Goal: Information Seeking & Learning: Compare options

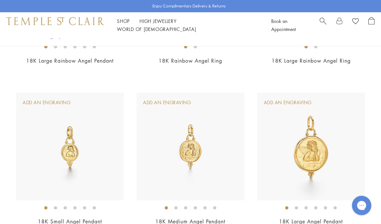
scroll to position [475, 0]
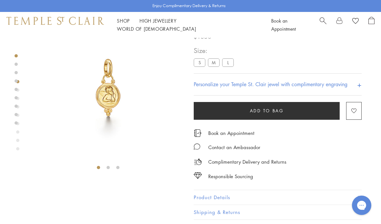
scroll to position [38, 0]
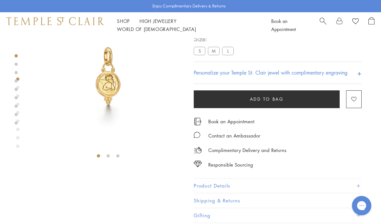
click at [214, 52] on label "M" at bounding box center [214, 51] width 12 height 8
click at [15, 124] on div at bounding box center [16, 80] width 3 height 160
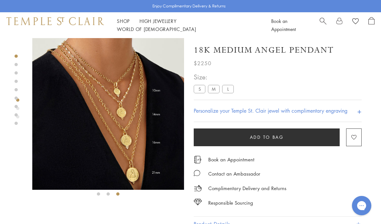
click at [81, 142] on img at bounding box center [108, 114] width 152 height 152
click at [71, 144] on img at bounding box center [108, 114] width 152 height 152
click at [69, 139] on img at bounding box center [108, 114] width 152 height 152
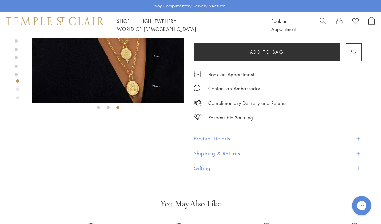
scroll to position [83, 0]
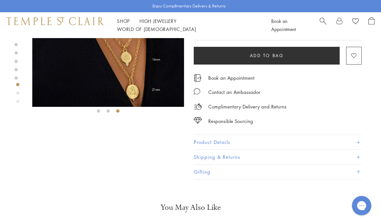
click at [361, 143] on button "Product Details" at bounding box center [278, 142] width 168 height 15
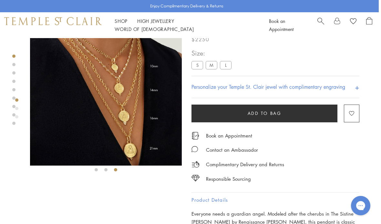
scroll to position [24, 1]
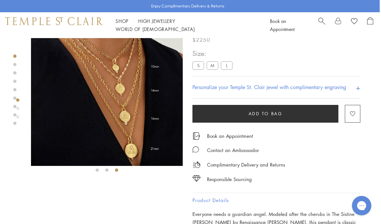
click at [228, 66] on label "L" at bounding box center [227, 65] width 12 height 8
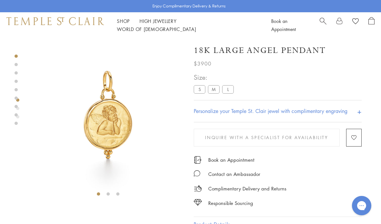
click at [214, 90] on label "M" at bounding box center [214, 89] width 12 height 8
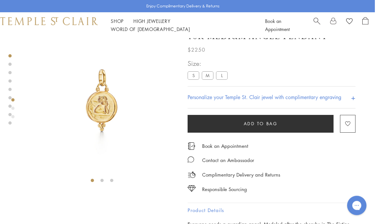
scroll to position [0, 1]
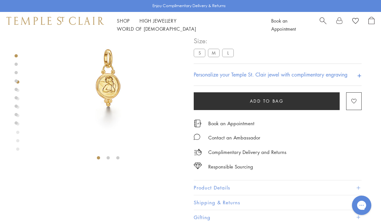
scroll to position [38, 0]
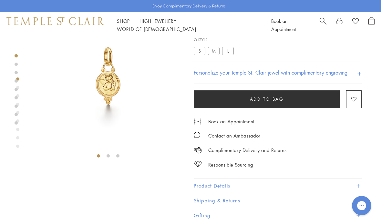
click at [215, 50] on label "M" at bounding box center [214, 51] width 12 height 8
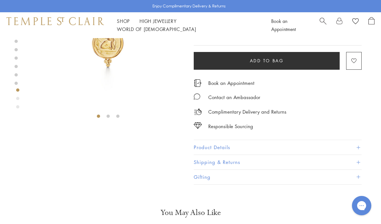
scroll to position [79, 0]
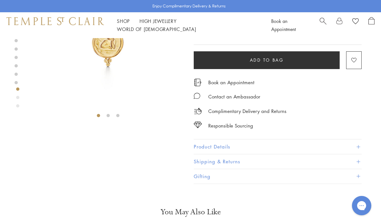
click at [361, 148] on button "Product Details" at bounding box center [278, 147] width 168 height 15
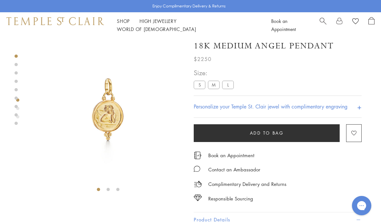
scroll to position [6, 0]
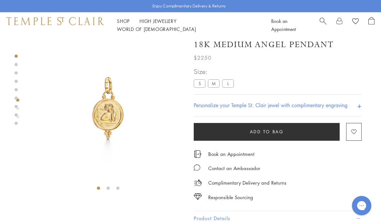
scroll to position [38, 0]
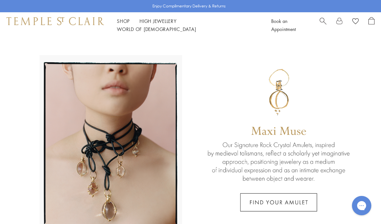
click at [322, 23] on span "Search" at bounding box center [323, 20] width 7 height 7
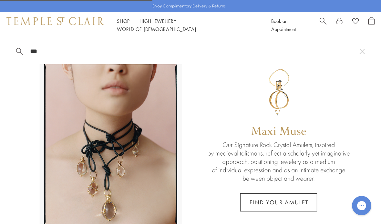
type input "****"
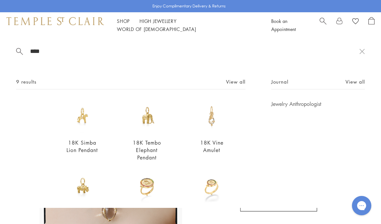
scroll to position [-2, 0]
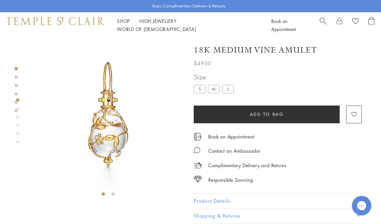
click at [121, 24] on link "Shop Shop" at bounding box center [123, 21] width 13 height 6
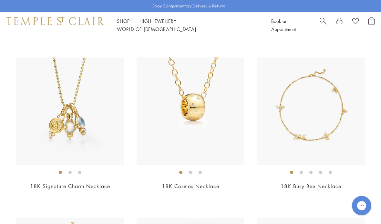
scroll to position [223, 0]
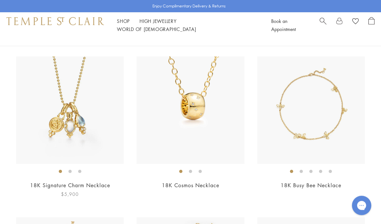
click at [96, 180] on div "18K Signature Charm Necklace $5,900" at bounding box center [70, 128] width 108 height 142
click at [90, 183] on link "18K Signature Charm Necklace" at bounding box center [70, 185] width 80 height 7
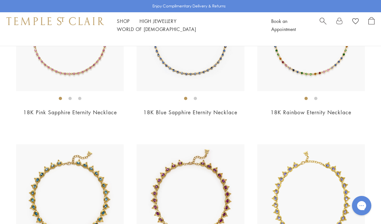
scroll to position [1395, 0]
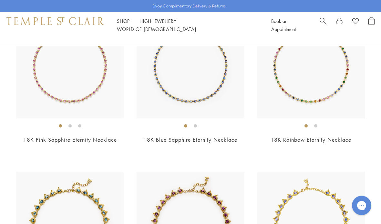
click at [322, 24] on span "Search" at bounding box center [323, 20] width 7 height 7
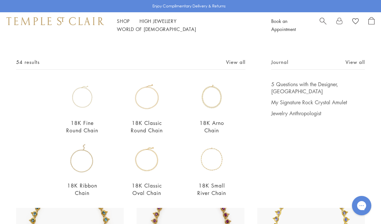
scroll to position [21, 0]
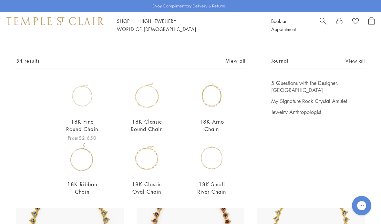
type input "*****"
click at [79, 122] on link "18K Fine Round Chain" at bounding box center [82, 125] width 32 height 15
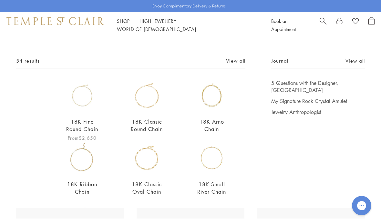
scroll to position [1396, 0]
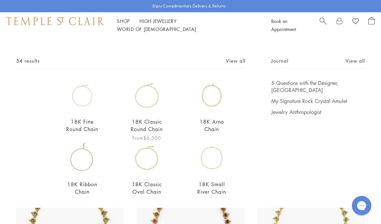
click at [142, 132] on link "18K Classic Round Chain" at bounding box center [147, 125] width 32 height 15
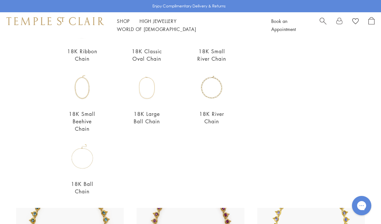
scroll to position [155, 0]
click at [82, 188] on div "18K Ball Chain From $1,700" at bounding box center [82, 172] width 33 height 63
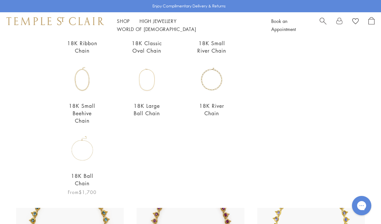
scroll to position [161, 0]
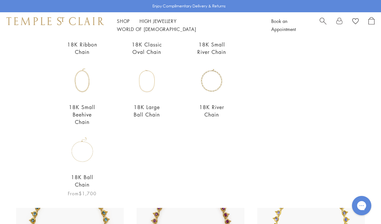
click at [83, 167] on img at bounding box center [82, 151] width 33 height 33
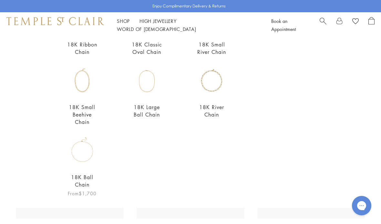
scroll to position [1396, 0]
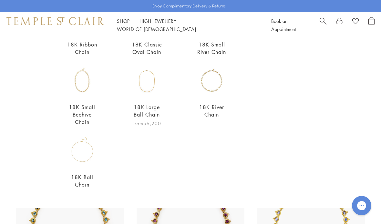
click at [144, 96] on img at bounding box center [147, 81] width 33 height 33
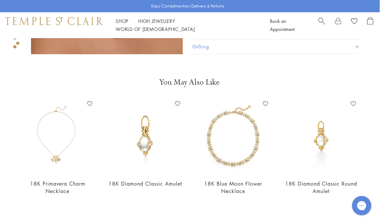
scroll to position [312, 1]
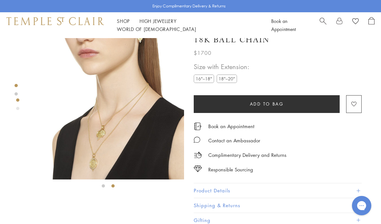
scroll to position [11, 0]
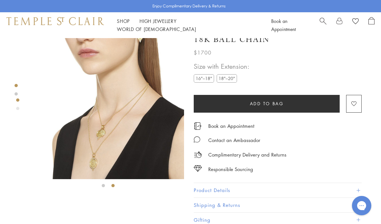
click at [109, 143] on img at bounding box center [108, 103] width 152 height 152
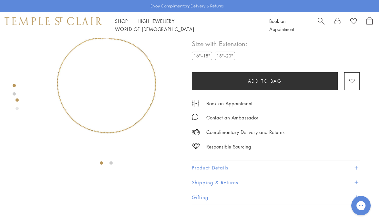
scroll to position [0, 1]
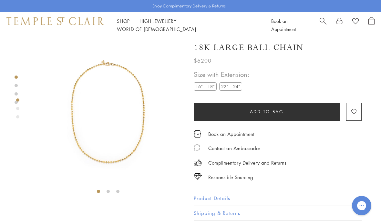
scroll to position [10, 0]
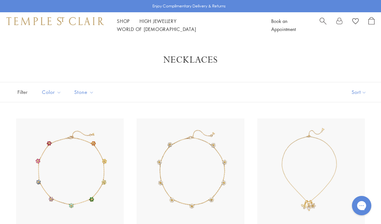
scroll to position [13, 0]
